Goal: Use online tool/utility: Utilize a website feature to perform a specific function

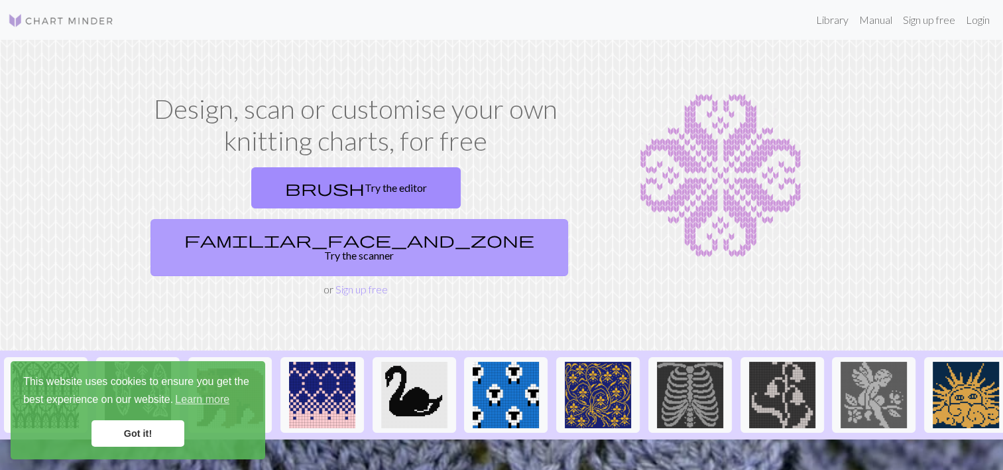
click at [440, 219] on link "familiar_face_and_zone Try the scanner" at bounding box center [360, 247] width 418 height 57
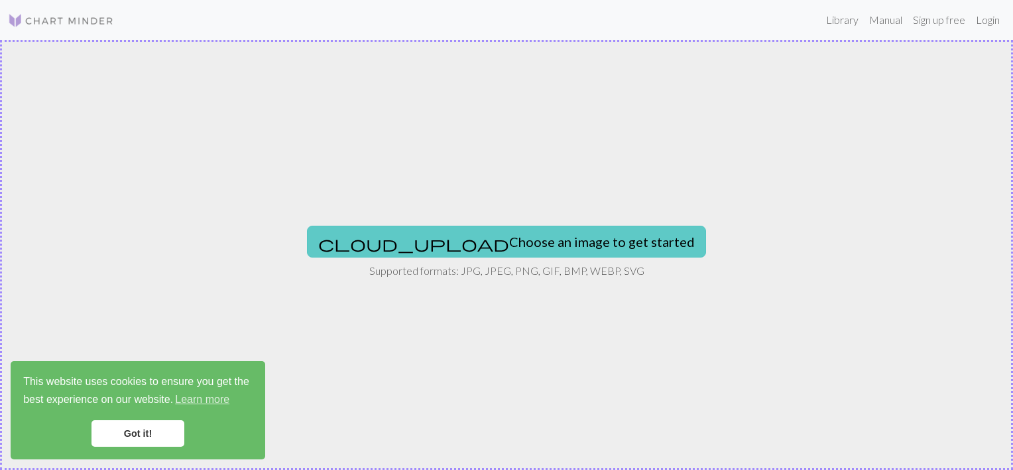
click at [568, 244] on button "cloud_upload Choose an image to get started" at bounding box center [506, 241] width 399 height 32
click at [459, 230] on button "cloud_upload Choose an image to get started" at bounding box center [506, 241] width 399 height 32
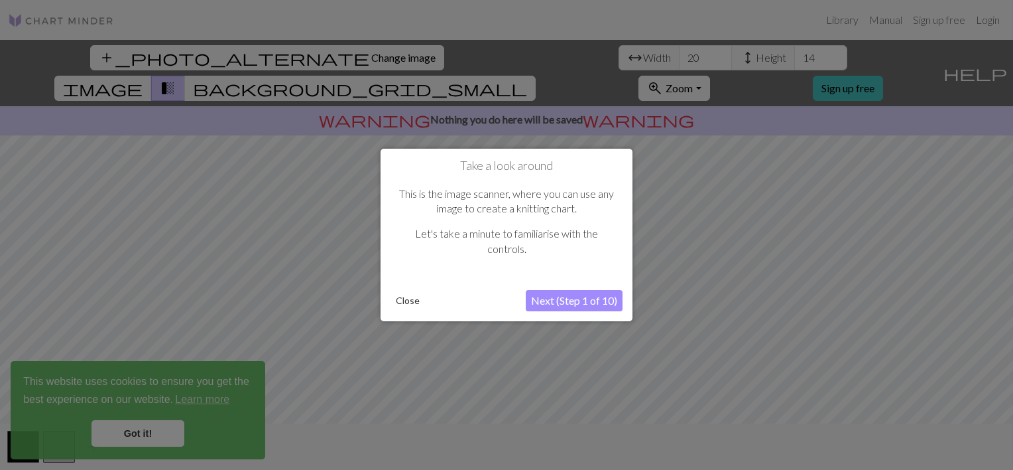
click at [389, 294] on div "Take a look around This is the image scanner, where you can use any image to cr…" at bounding box center [507, 235] width 252 height 172
click at [409, 303] on button "Close" at bounding box center [408, 300] width 34 height 20
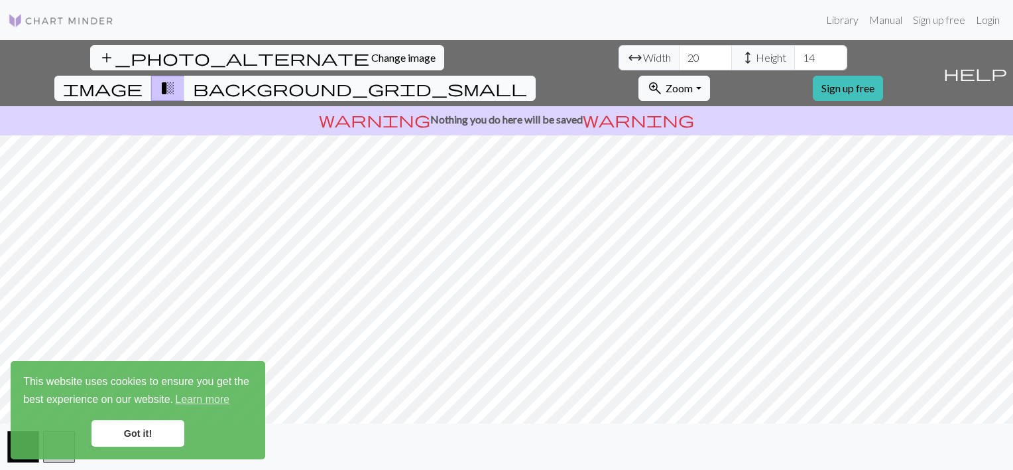
click at [527, 79] on span "background_grid_small" at bounding box center [360, 88] width 334 height 19
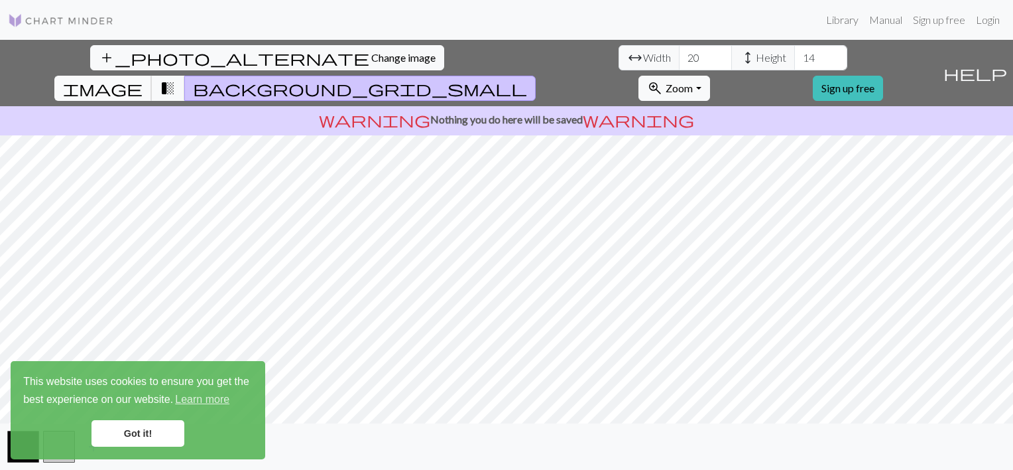
click at [152, 76] on button "image" at bounding box center [102, 88] width 97 height 25
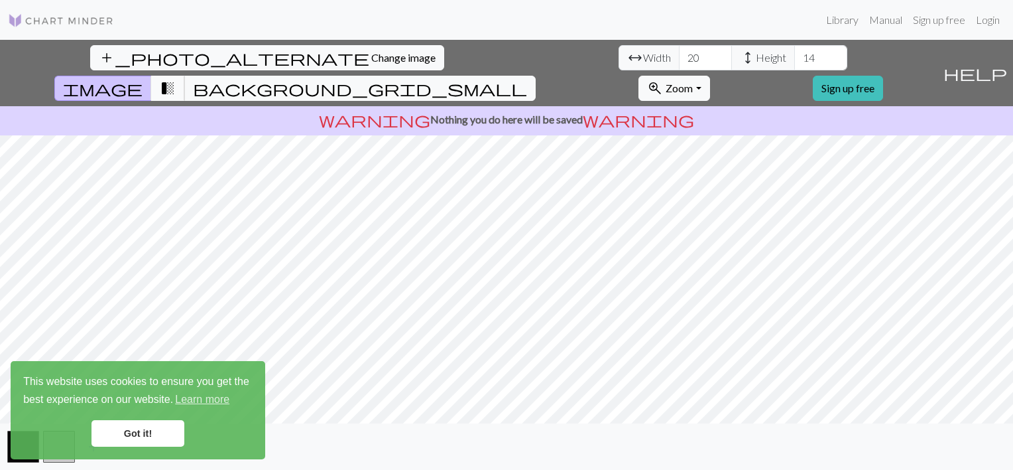
click at [185, 76] on button "transition_fade" at bounding box center [168, 88] width 34 height 25
click at [679, 54] on input "21" at bounding box center [705, 57] width 53 height 25
type input "22"
click at [679, 54] on input "22" at bounding box center [705, 57] width 53 height 25
click at [795, 52] on input "15" at bounding box center [821, 57] width 53 height 25
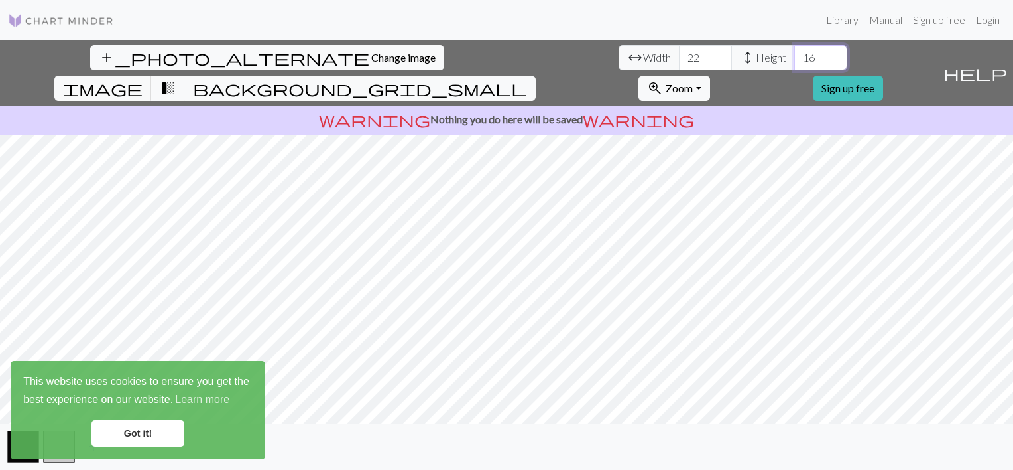
click at [795, 52] on input "16" at bounding box center [821, 57] width 53 height 25
type input "17"
click at [795, 52] on input "17" at bounding box center [821, 57] width 53 height 25
click at [679, 54] on input "23" at bounding box center [705, 57] width 53 height 25
type input "24"
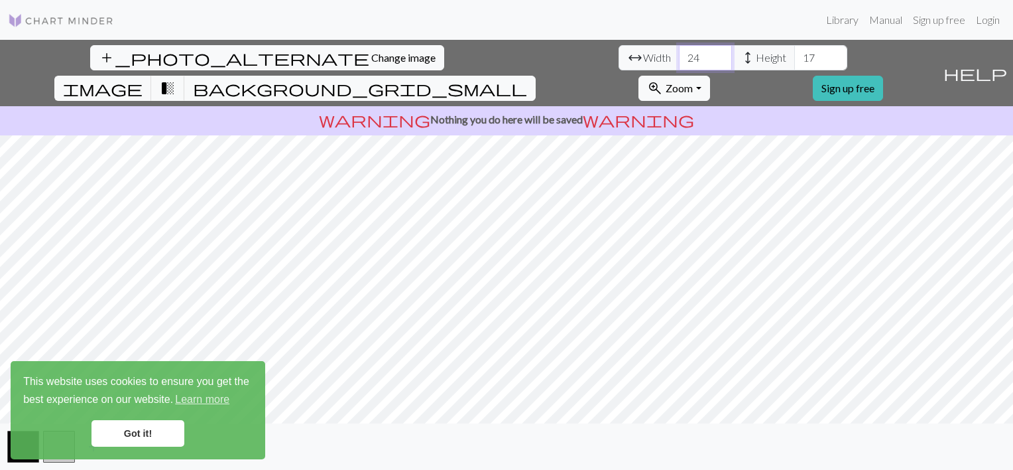
click at [679, 54] on input "24" at bounding box center [705, 57] width 53 height 25
click at [795, 54] on input "18" at bounding box center [821, 57] width 53 height 25
click at [795, 54] on input "19" at bounding box center [821, 57] width 53 height 25
click at [795, 54] on input "20" at bounding box center [821, 57] width 53 height 25
click at [795, 54] on input "21" at bounding box center [821, 57] width 53 height 25
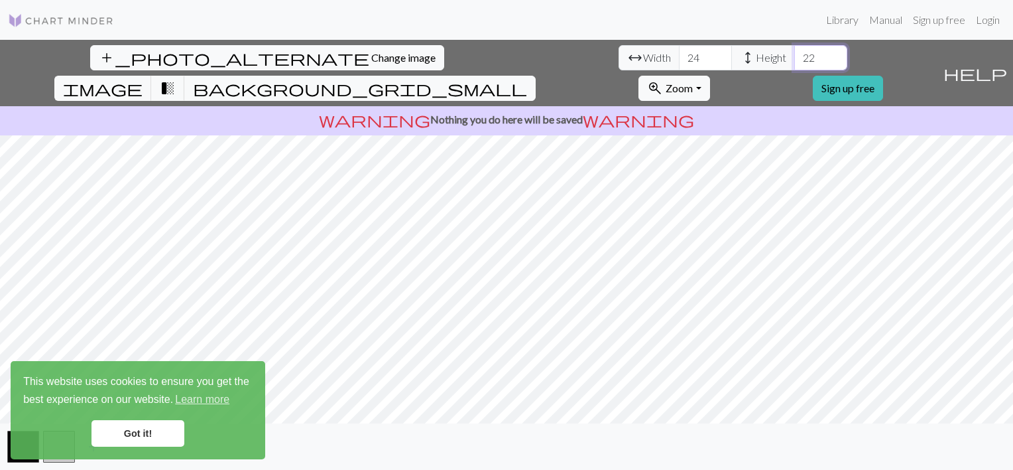
click at [795, 54] on input "22" at bounding box center [821, 57] width 53 height 25
click at [795, 54] on input "23" at bounding box center [821, 57] width 53 height 25
click at [795, 54] on input "24" at bounding box center [821, 57] width 53 height 25
click at [795, 54] on input "25" at bounding box center [821, 57] width 53 height 25
click at [795, 54] on input "26" at bounding box center [821, 57] width 53 height 25
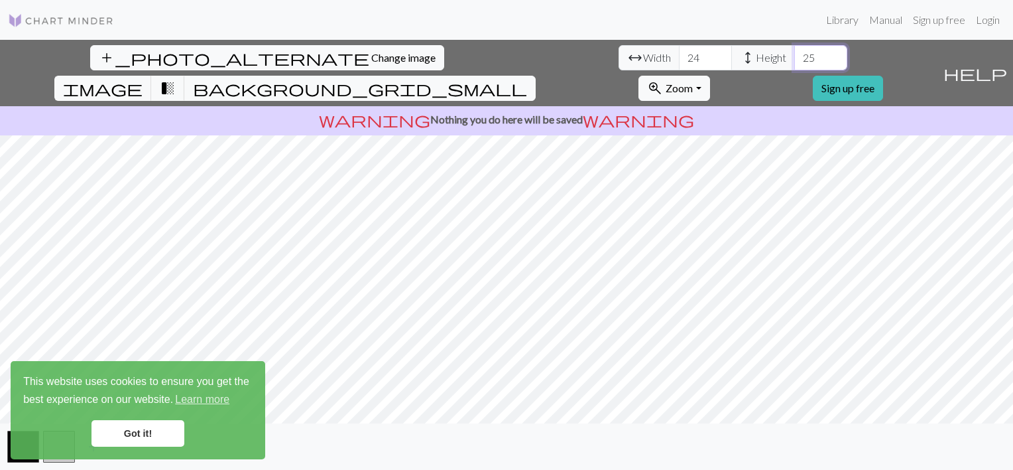
click at [795, 58] on input "25" at bounding box center [821, 57] width 53 height 25
click at [795, 58] on input "24" at bounding box center [821, 57] width 53 height 25
click at [795, 58] on input "23" at bounding box center [821, 57] width 53 height 25
click at [795, 58] on input "22" at bounding box center [821, 57] width 53 height 25
click at [795, 58] on input "21" at bounding box center [821, 57] width 53 height 25
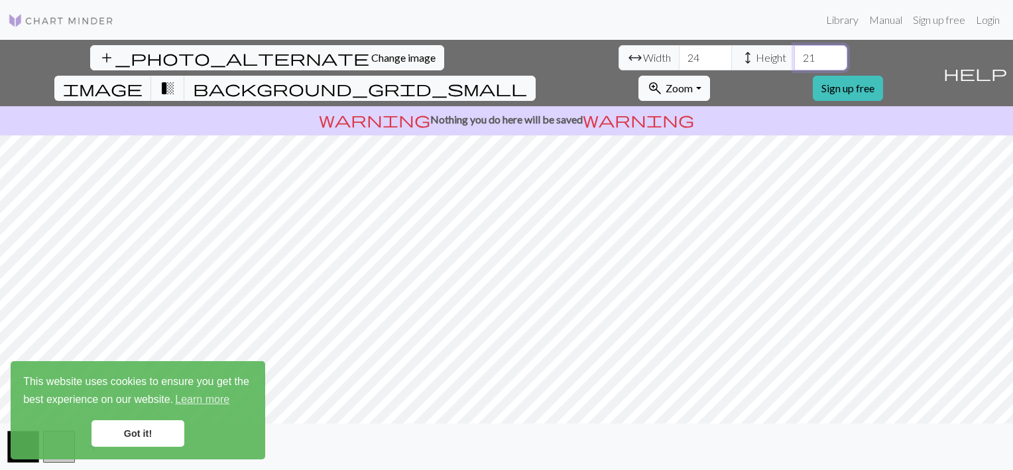
type input "20"
click at [795, 58] on input "20" at bounding box center [821, 57] width 53 height 25
click at [679, 52] on input "25" at bounding box center [705, 57] width 53 height 25
click at [679, 52] on input "26" at bounding box center [705, 57] width 53 height 25
click at [679, 52] on input "27" at bounding box center [705, 57] width 53 height 25
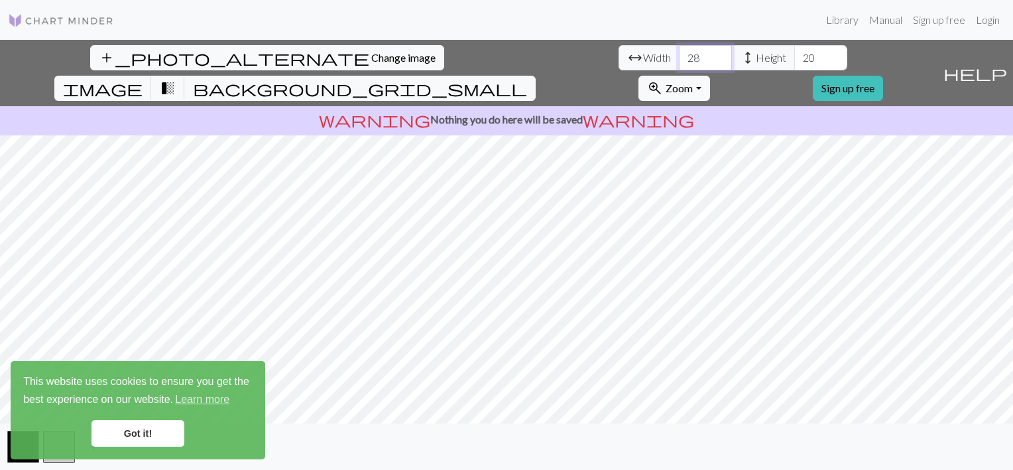
click at [679, 52] on input "28" at bounding box center [705, 57] width 53 height 25
click at [679, 52] on input "29" at bounding box center [705, 57] width 53 height 25
click at [679, 52] on input "30" at bounding box center [705, 57] width 53 height 25
click at [679, 52] on input "31" at bounding box center [705, 57] width 53 height 25
click at [679, 52] on input "32" at bounding box center [705, 57] width 53 height 25
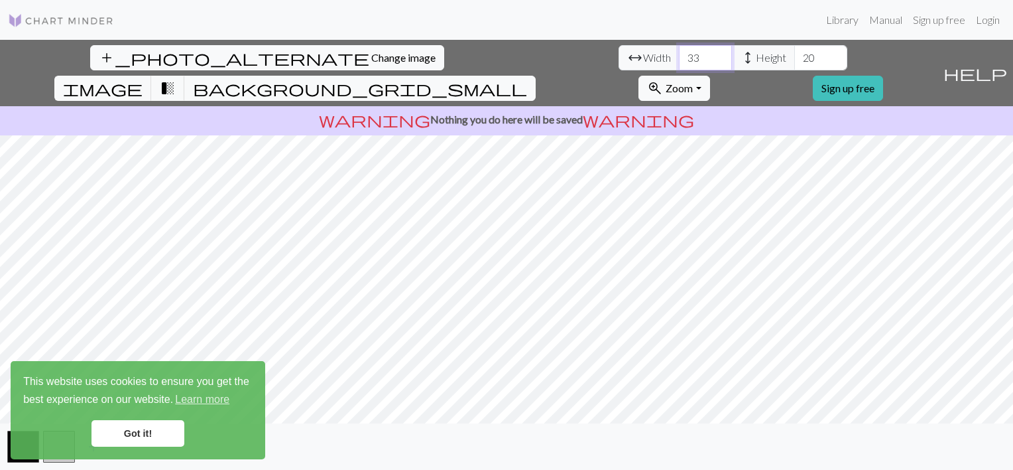
click at [679, 52] on input "33" at bounding box center [705, 57] width 53 height 25
click at [679, 52] on input "34" at bounding box center [705, 57] width 53 height 25
click at [679, 52] on input "35" at bounding box center [705, 57] width 53 height 25
click at [679, 52] on input "36" at bounding box center [705, 57] width 53 height 25
click at [679, 52] on input "37" at bounding box center [705, 57] width 53 height 25
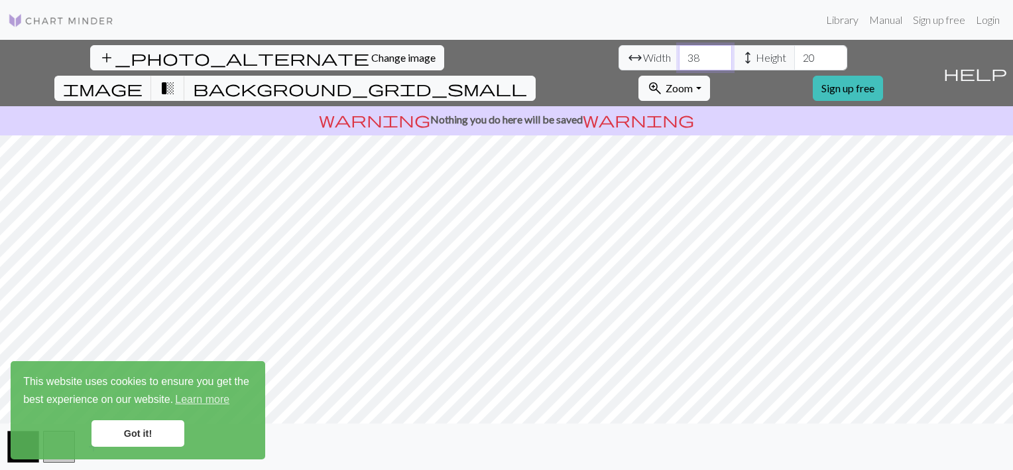
click at [679, 52] on input "38" at bounding box center [705, 57] width 53 height 25
click at [679, 52] on input "39" at bounding box center [705, 57] width 53 height 25
type input "40"
click at [679, 52] on input "40" at bounding box center [705, 57] width 53 height 25
click at [527, 79] on span "background_grid_small" at bounding box center [360, 88] width 334 height 19
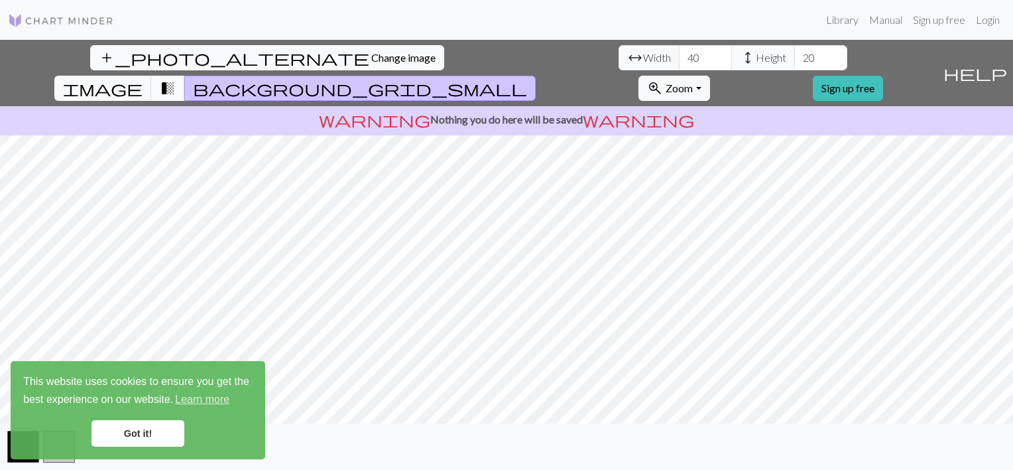
click at [185, 76] on button "transition_fade" at bounding box center [168, 88] width 34 height 25
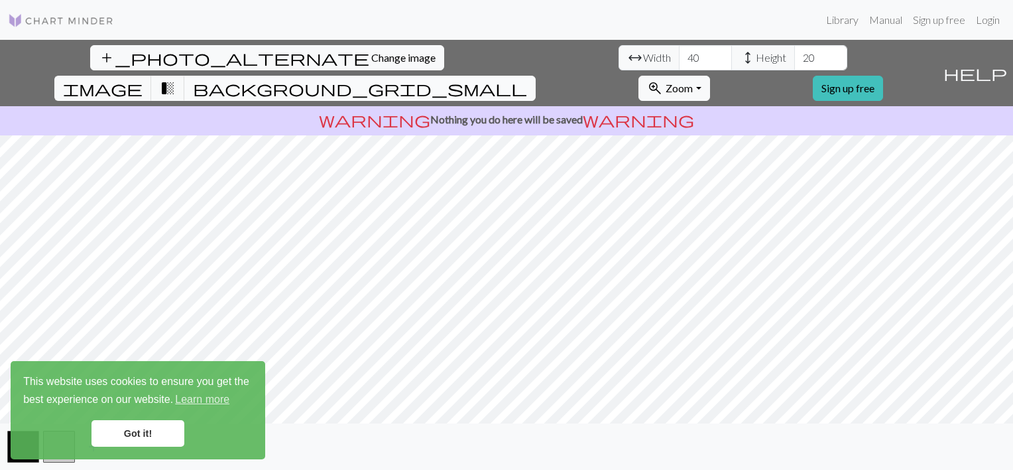
click at [527, 79] on span "background_grid_small" at bounding box center [360, 88] width 334 height 19
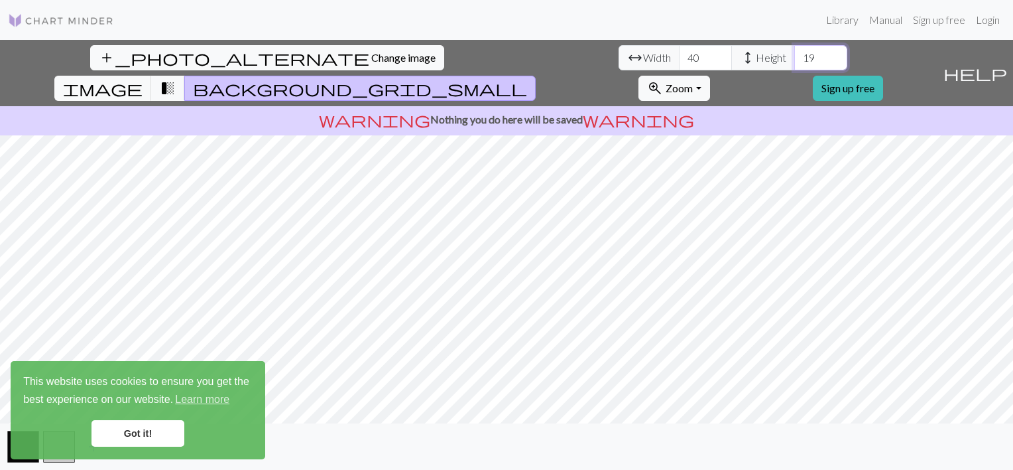
click at [795, 63] on input "19" at bounding box center [821, 57] width 53 height 25
click at [795, 63] on input "18" at bounding box center [821, 57] width 53 height 25
click at [795, 63] on input "17" at bounding box center [821, 57] width 53 height 25
click at [795, 62] on input "16" at bounding box center [821, 57] width 53 height 25
click at [795, 62] on input "15" at bounding box center [821, 57] width 53 height 25
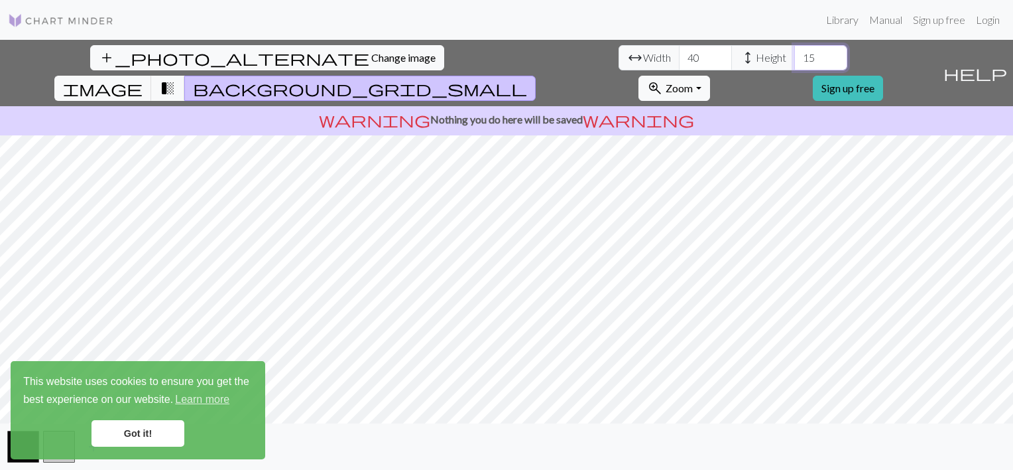
click at [795, 66] on input "15" at bounding box center [821, 57] width 53 height 25
click at [795, 64] on input "14" at bounding box center [821, 57] width 53 height 25
click at [795, 60] on input "13" at bounding box center [821, 57] width 53 height 25
click at [795, 60] on input "12" at bounding box center [821, 57] width 53 height 25
click at [795, 53] on input "13" at bounding box center [821, 57] width 53 height 25
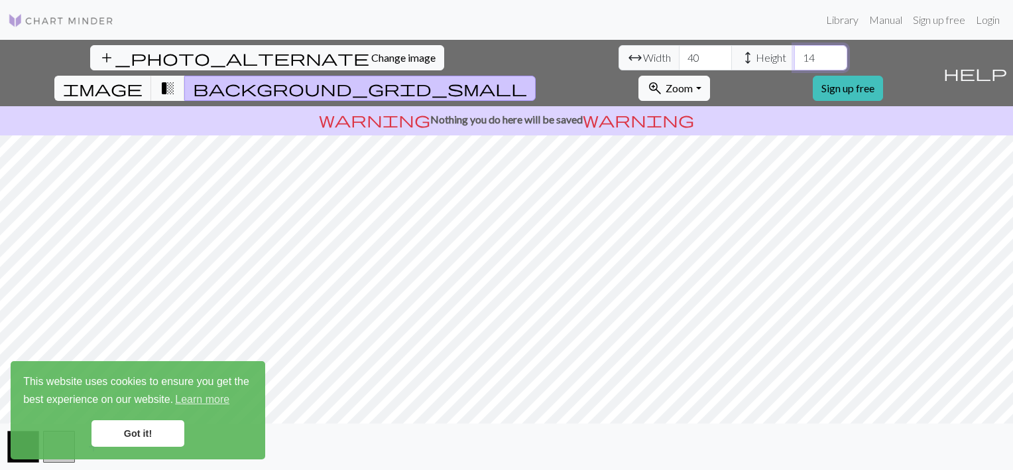
click at [795, 53] on input "14" at bounding box center [821, 57] width 53 height 25
click at [795, 53] on input "15" at bounding box center [821, 57] width 53 height 25
type input "16"
click at [795, 53] on input "16" at bounding box center [821, 57] width 53 height 25
click at [679, 52] on input "41" at bounding box center [705, 57] width 53 height 25
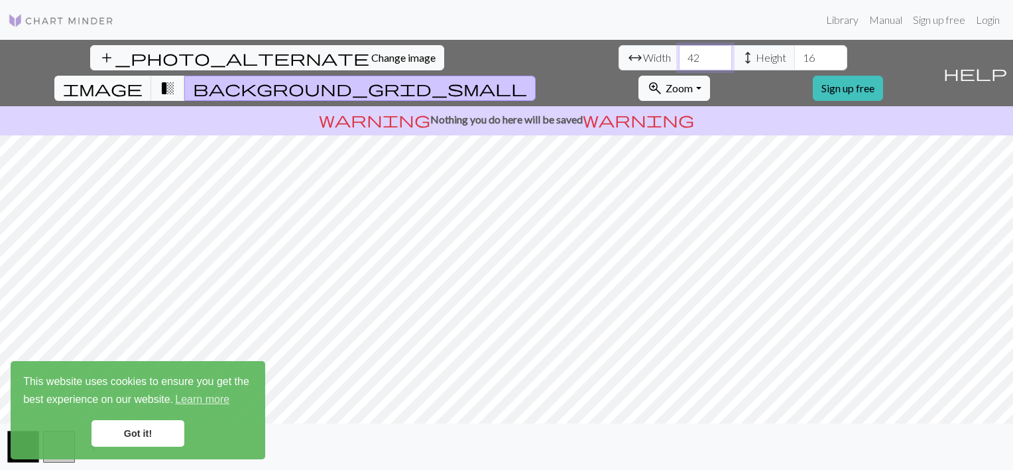
click at [679, 52] on input "42" at bounding box center [705, 57] width 53 height 25
click at [679, 52] on input "43" at bounding box center [705, 57] width 53 height 25
type input "44"
click at [679, 52] on input "44" at bounding box center [705, 57] width 53 height 25
click at [795, 54] on input "17" at bounding box center [821, 57] width 53 height 25
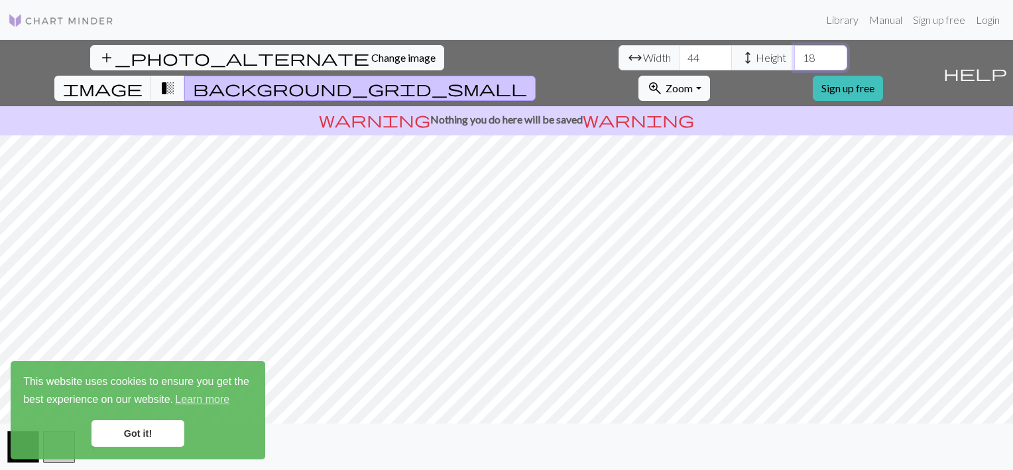
type input "18"
click at [795, 54] on input "18" at bounding box center [821, 57] width 53 height 25
click at [679, 52] on input "45" at bounding box center [705, 57] width 53 height 25
click at [679, 52] on input "46" at bounding box center [705, 57] width 53 height 25
click at [679, 52] on input "47" at bounding box center [705, 57] width 53 height 25
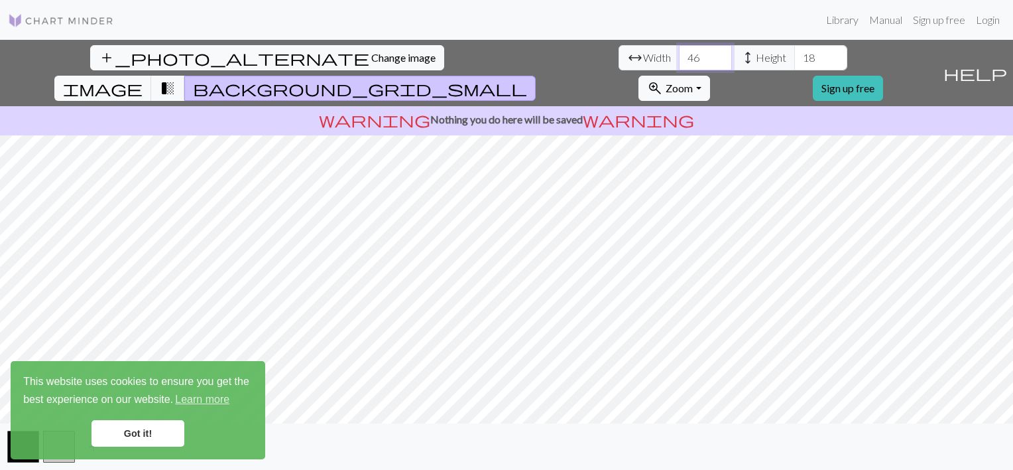
click at [679, 60] on input "46" at bounding box center [705, 57] width 53 height 25
click at [679, 60] on input "45" at bounding box center [705, 57] width 53 height 25
type input "44"
click at [679, 60] on input "44" at bounding box center [705, 57] width 53 height 25
click at [795, 54] on input "19" at bounding box center [821, 57] width 53 height 25
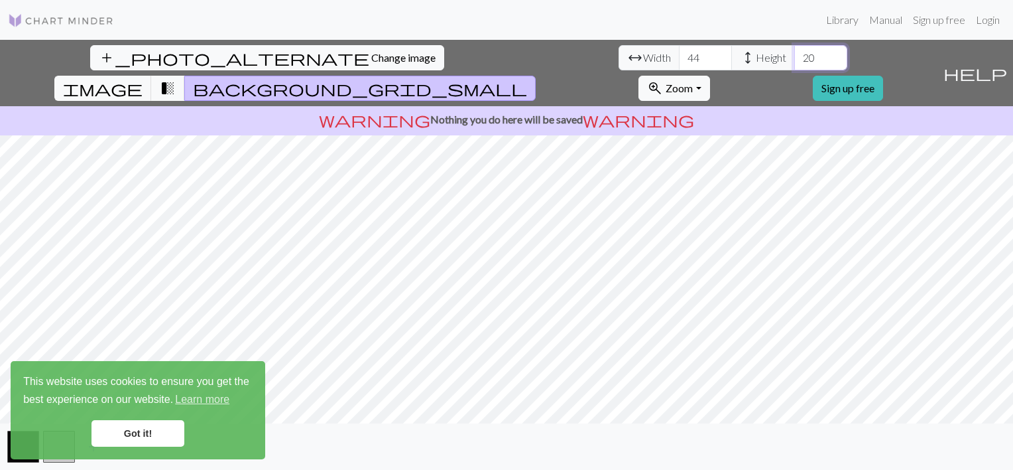
type input "20"
click at [795, 54] on input "20" at bounding box center [821, 57] width 53 height 25
